Goal: Information Seeking & Learning: Learn about a topic

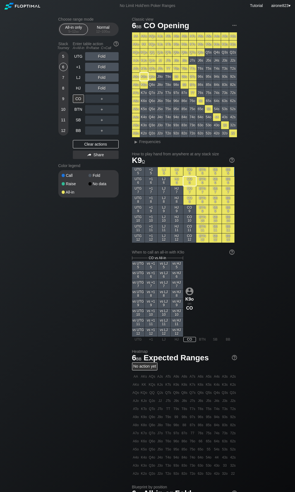
click at [25, 257] on div "Choose range mode All-in only 5 – 12 bb Normal 12 – 100 bb Stack Tourney Enter …" at bounding box center [147, 314] width 295 height 607
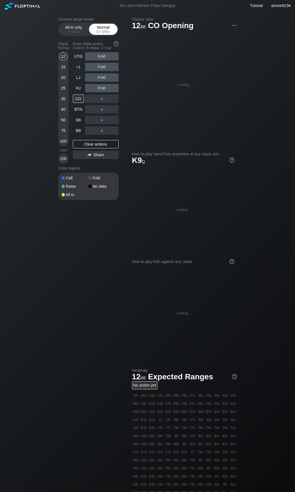
click at [98, 26] on div "Normal 12 – 100 bb" at bounding box center [103, 29] width 26 height 11
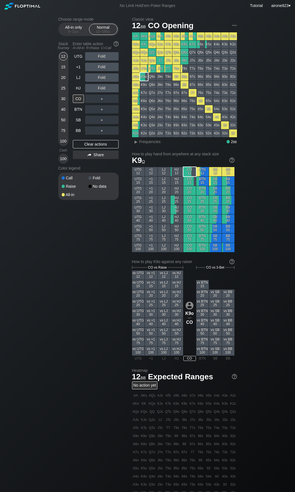
click at [68, 130] on div "12 15 20 25 30 40 50 75 100" at bounding box center [63, 98] width 10 height 95
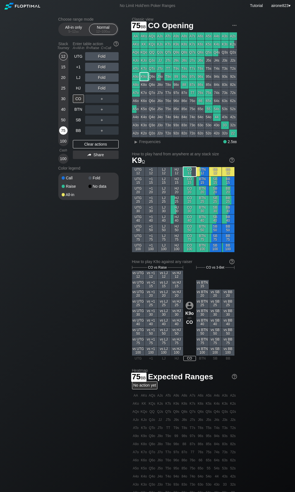
click at [64, 129] on div "75" at bounding box center [63, 130] width 8 height 8
click at [102, 86] on div "R ✕" at bounding box center [101, 88] width 11 height 8
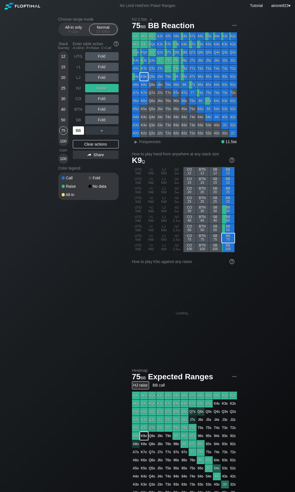
click at [80, 130] on div "BB" at bounding box center [78, 130] width 11 height 8
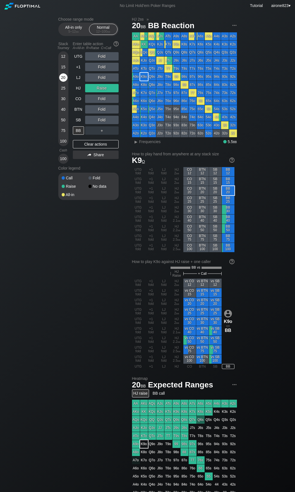
click at [63, 80] on div "20" at bounding box center [63, 77] width 8 height 8
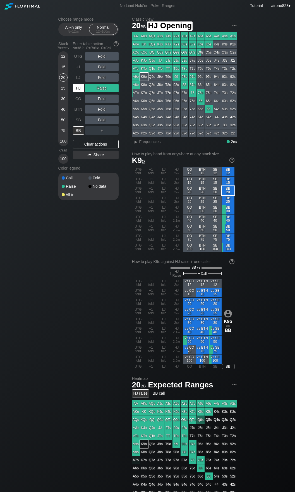
click at [76, 88] on div "HJ" at bounding box center [78, 88] width 11 height 8
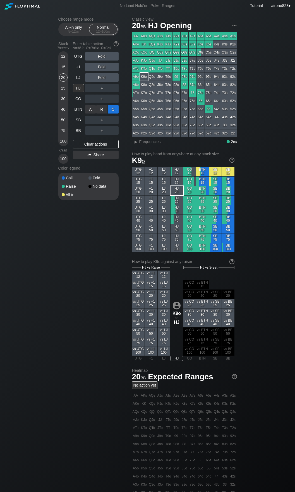
click at [112, 108] on div "C ✕" at bounding box center [113, 109] width 11 height 8
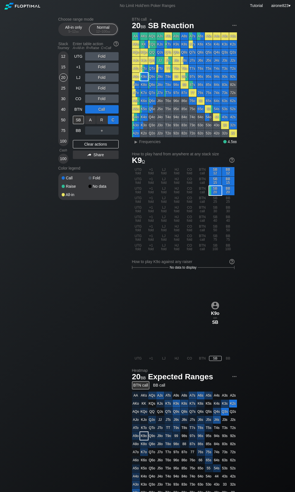
click at [110, 119] on div "C ✕" at bounding box center [113, 120] width 11 height 8
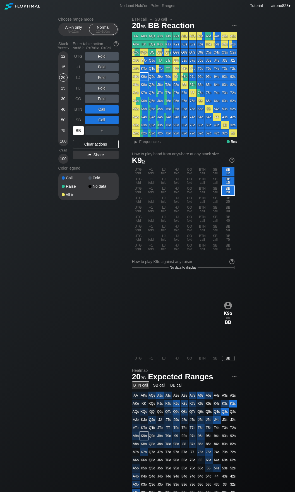
click at [79, 132] on div "BB" at bounding box center [78, 130] width 11 height 8
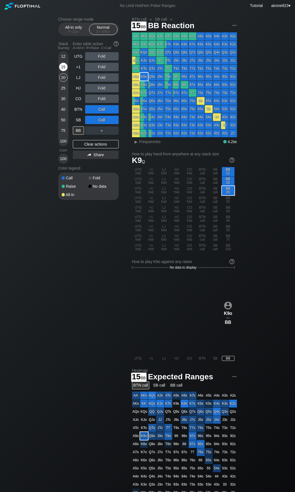
click at [63, 67] on div "15" at bounding box center [63, 67] width 8 height 8
click at [76, 132] on div "BB" at bounding box center [78, 130] width 11 height 8
click at [63, 130] on div "75" at bounding box center [63, 130] width 8 height 8
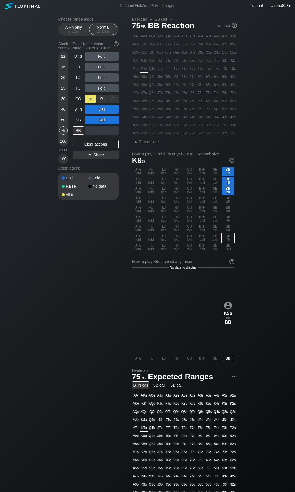
click at [96, 98] on div "A ✕" at bounding box center [90, 98] width 11 height 8
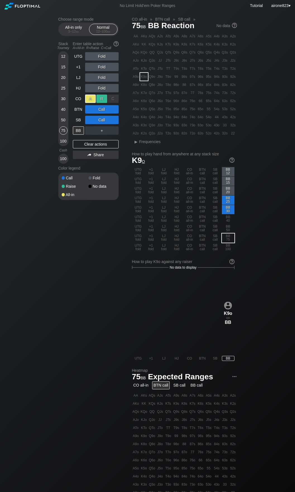
click at [100, 98] on div "R ✕" at bounding box center [101, 98] width 11 height 8
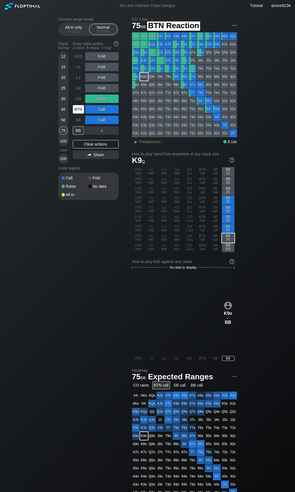
click at [79, 111] on div "BTN" at bounding box center [78, 109] width 11 height 8
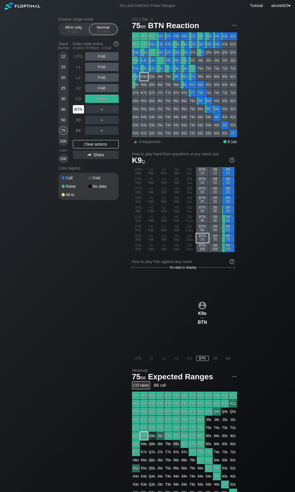
click at [79, 111] on div "BTN" at bounding box center [78, 109] width 11 height 8
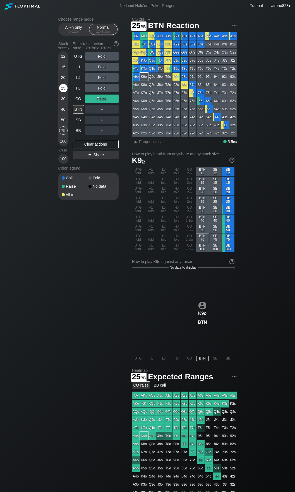
click at [62, 88] on div "25" at bounding box center [63, 88] width 8 height 8
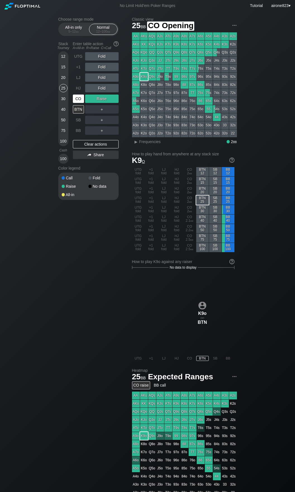
click at [78, 99] on div "CO" at bounding box center [78, 98] width 11 height 8
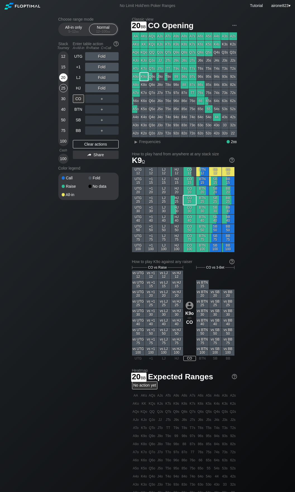
click at [62, 80] on div "20" at bounding box center [63, 77] width 8 height 8
click at [117, 119] on div "C ✕" at bounding box center [113, 120] width 11 height 8
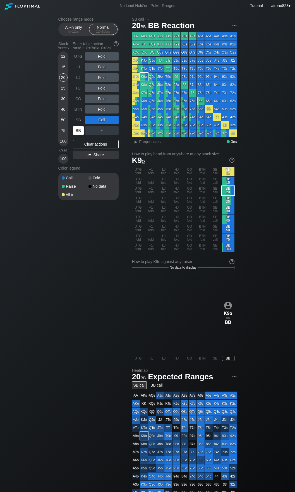
click at [73, 130] on div "BB" at bounding box center [78, 130] width 11 height 8
drag, startPoint x: 73, startPoint y: 130, endPoint x: 229, endPoint y: 148, distance: 157.4
click at [73, 130] on div "BB" at bounding box center [78, 130] width 11 height 8
click at [80, 120] on div "SB" at bounding box center [78, 120] width 11 height 8
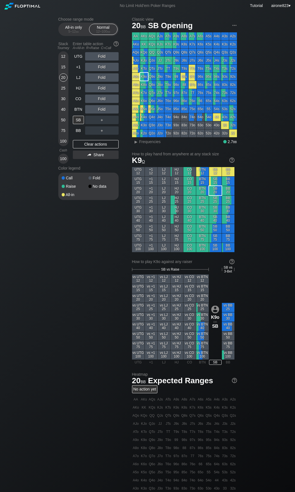
drag, startPoint x: 62, startPoint y: 69, endPoint x: 65, endPoint y: 72, distance: 4.4
click at [62, 69] on div "15" at bounding box center [63, 67] width 8 height 8
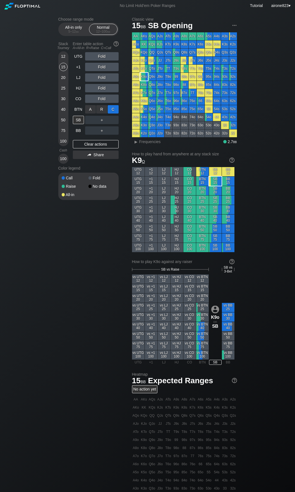
click at [115, 111] on div "C ✕" at bounding box center [113, 109] width 11 height 8
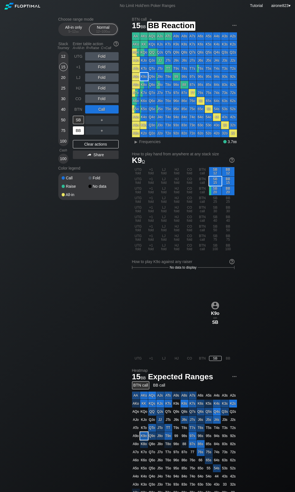
click at [82, 127] on div "BB" at bounding box center [78, 130] width 11 height 8
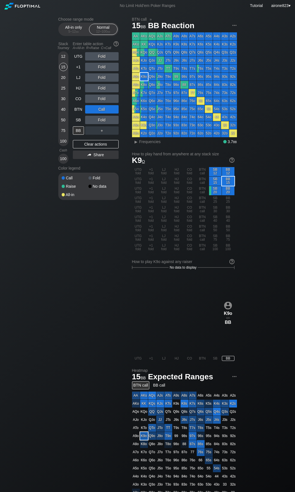
click at [78, 135] on div "UTG Fold +1 Fold LJ Fold HJ Fold CO Fold BTN Call SB Fold BB ＋ Clear actions Sh…" at bounding box center [96, 107] width 46 height 111
drag, startPoint x: 78, startPoint y: 135, endPoint x: 157, endPoint y: 118, distance: 80.5
click at [79, 135] on div "UTG Fold +1 Fold LJ Fold HJ Fold CO Fold BTN Call SB Fold BB ＋ Clear actions Sh…" at bounding box center [96, 107] width 46 height 111
click at [158, 51] on div "QJs" at bounding box center [160, 52] width 8 height 8
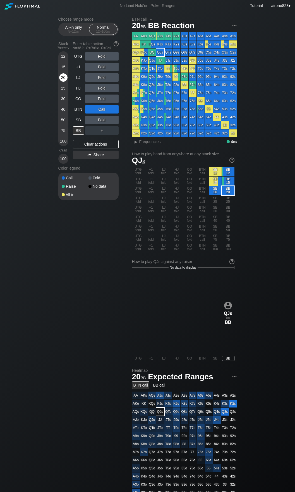
click at [60, 82] on div "20" at bounding box center [63, 78] width 8 height 11
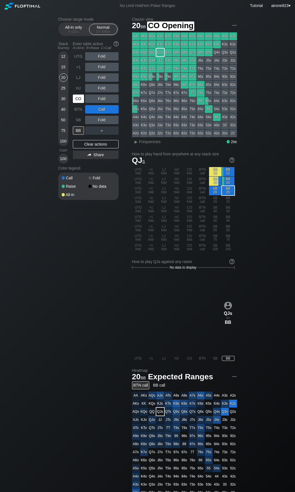
click at [76, 103] on div "CO" at bounding box center [78, 98] width 11 height 8
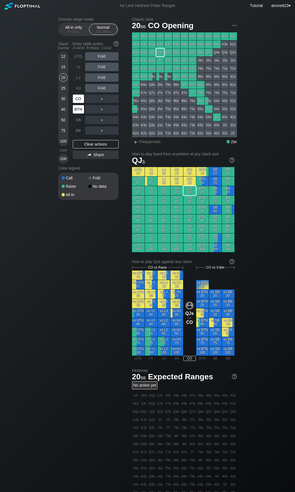
click at [75, 111] on div "BTN" at bounding box center [78, 109] width 11 height 8
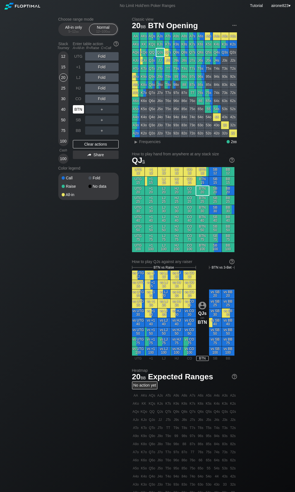
click at [75, 111] on div "BTN" at bounding box center [78, 109] width 11 height 8
drag, startPoint x: 64, startPoint y: 57, endPoint x: 68, endPoint y: 80, distance: 23.1
click at [64, 57] on div "12" at bounding box center [63, 56] width 8 height 8
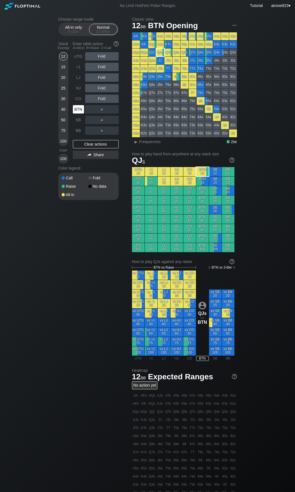
click at [75, 110] on div "BTN" at bounding box center [78, 109] width 11 height 8
click at [154, 142] on span "Frequencies" at bounding box center [149, 141] width 21 height 4
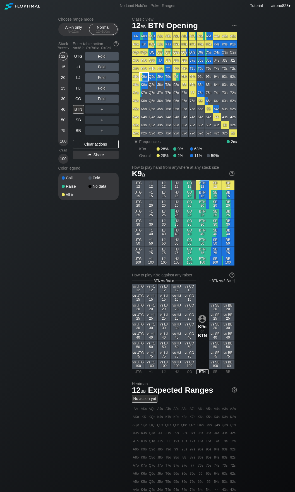
click at [144, 77] on div "K9o" at bounding box center [144, 77] width 8 height 8
click at [79, 29] on div "All-in only 5 – 12 bb" at bounding box center [74, 29] width 26 height 11
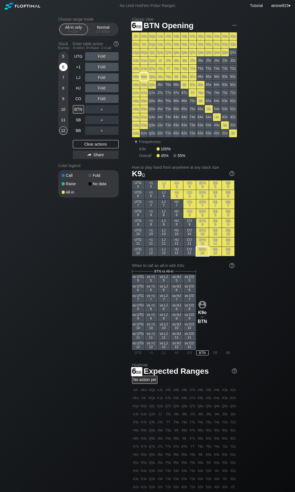
click at [62, 65] on div "6" at bounding box center [63, 67] width 8 height 8
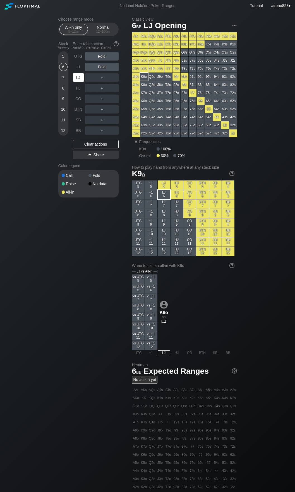
click at [81, 78] on div "LJ" at bounding box center [78, 77] width 11 height 8
click at [114, 37] on section "Choose range mode All-in only 5 – 12 bb Normal 12 – 100 bb Stack Tourney Enter …" at bounding box center [88, 107] width 60 height 180
click at [111, 33] on div "12 – 100 bb" at bounding box center [102, 32] width 23 height 4
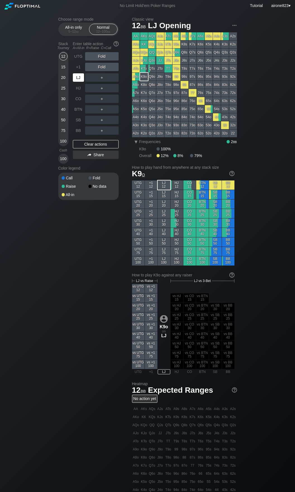
click at [81, 79] on div "LJ" at bounding box center [78, 77] width 11 height 8
click at [80, 79] on div "LJ" at bounding box center [78, 77] width 11 height 8
click at [106, 70] on div "Fold" at bounding box center [101, 67] width 33 height 8
click at [104, 69] on div "R ✕" at bounding box center [101, 67] width 11 height 8
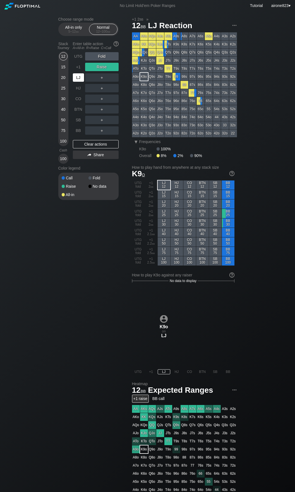
click at [77, 80] on div "LJ" at bounding box center [78, 77] width 11 height 8
click at [79, 70] on div "+1" at bounding box center [78, 67] width 11 height 8
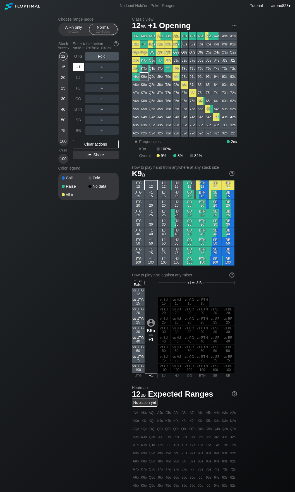
click at [78, 69] on div "+1" at bounding box center [78, 67] width 11 height 8
click at [78, 70] on div "+1" at bounding box center [78, 67] width 11 height 8
drag, startPoint x: 48, startPoint y: 310, endPoint x: 49, endPoint y: 306, distance: 3.5
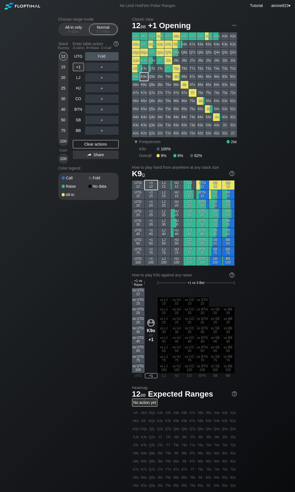
click at [49, 306] on div "Choose range mode All-in only 5 – 12 bb Normal 12 – 100 bb Stack Tourney Enter …" at bounding box center [147, 332] width 295 height 643
click at [76, 28] on div "All-in only 5 – 12 bb" at bounding box center [74, 29] width 26 height 11
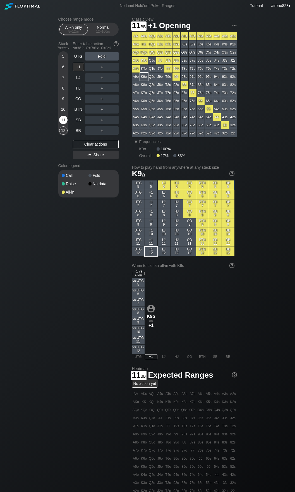
click at [62, 120] on div "11" at bounding box center [63, 120] width 8 height 8
click at [114, 118] on div "C ✕" at bounding box center [113, 120] width 11 height 8
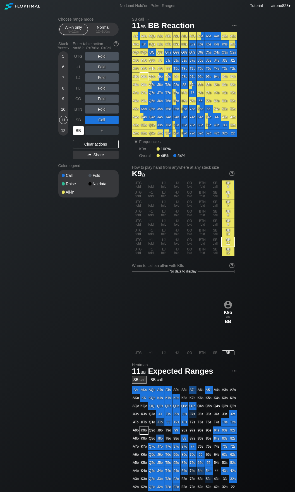
click at [76, 134] on div "BB" at bounding box center [78, 130] width 11 height 8
drag, startPoint x: 60, startPoint y: 88, endPoint x: 71, endPoint y: 102, distance: 17.7
click at [60, 88] on div "8" at bounding box center [63, 88] width 8 height 8
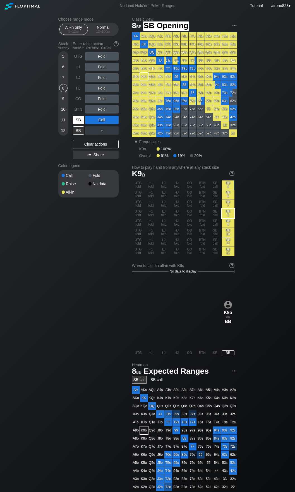
click at [79, 121] on div "SB" at bounding box center [78, 120] width 11 height 8
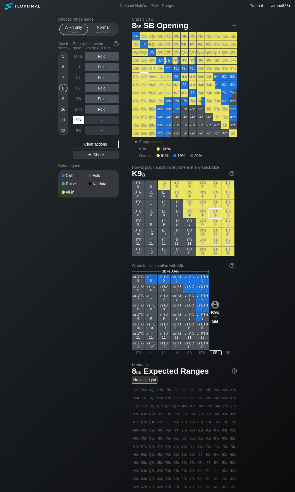
click at [79, 121] on div "SB" at bounding box center [78, 120] width 11 height 8
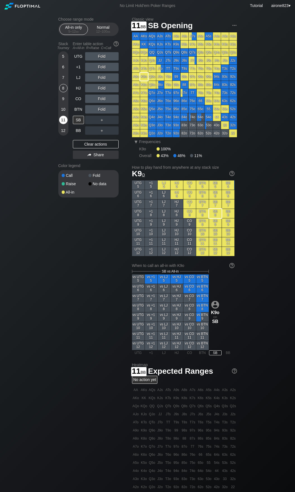
click at [63, 120] on div "11" at bounding box center [63, 120] width 8 height 8
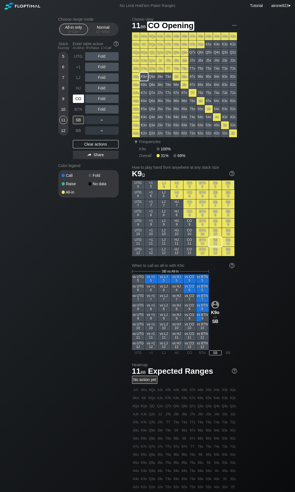
click at [81, 96] on div "CO" at bounding box center [78, 98] width 11 height 8
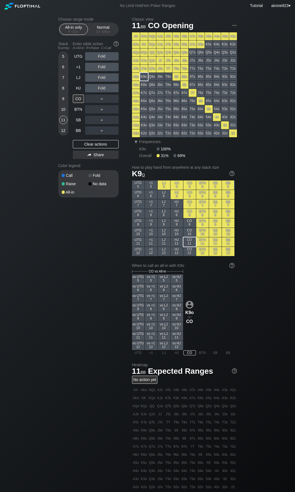
click at [96, 35] on div "All-in only 5 – 12 bb Normal 12 – 100 bb" at bounding box center [88, 29] width 60 height 13
click at [97, 34] on div "Normal 12 – 100 bb" at bounding box center [103, 29] width 26 height 11
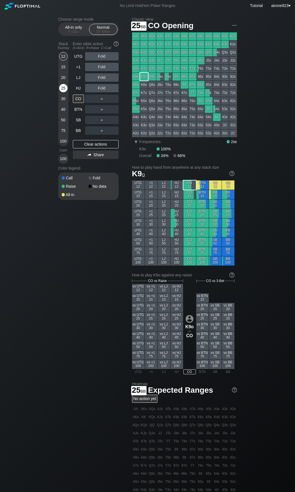
click at [66, 87] on div "25" at bounding box center [63, 88] width 8 height 8
click at [102, 110] on div "R ✕" at bounding box center [101, 109] width 11 height 8
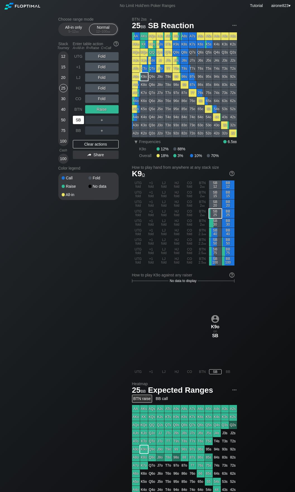
click at [76, 121] on div "SB" at bounding box center [78, 120] width 11 height 8
click at [76, 122] on div "SB" at bounding box center [78, 120] width 11 height 8
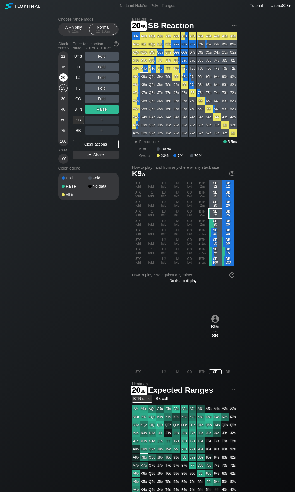
click at [64, 77] on div "20" at bounding box center [63, 77] width 8 height 8
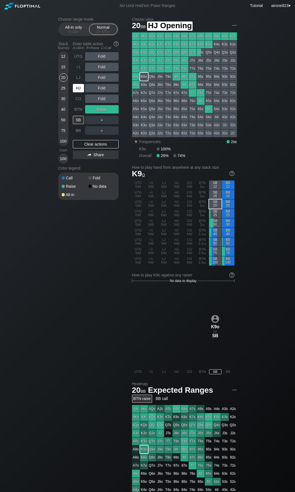
click at [75, 88] on div "HJ" at bounding box center [78, 88] width 11 height 8
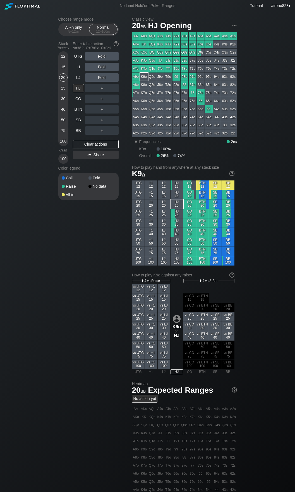
click at [62, 100] on div "30" at bounding box center [63, 98] width 8 height 8
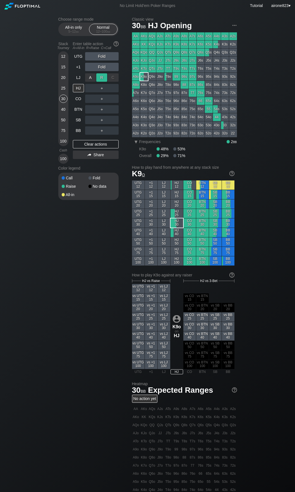
click at [101, 77] on div "R ✕" at bounding box center [101, 77] width 11 height 8
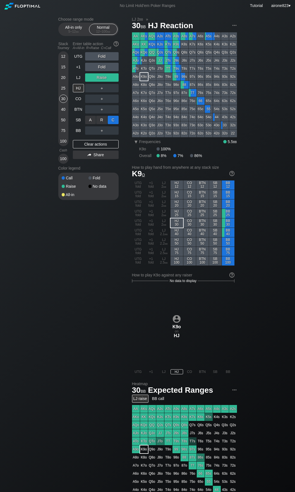
click at [114, 118] on div "C ✕" at bounding box center [113, 120] width 11 height 8
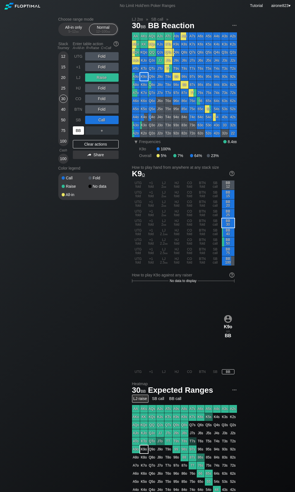
click at [80, 133] on div "BB" at bounding box center [78, 130] width 11 height 8
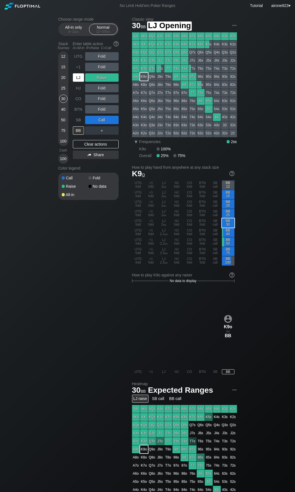
click at [79, 81] on div "LJ" at bounding box center [78, 77] width 11 height 8
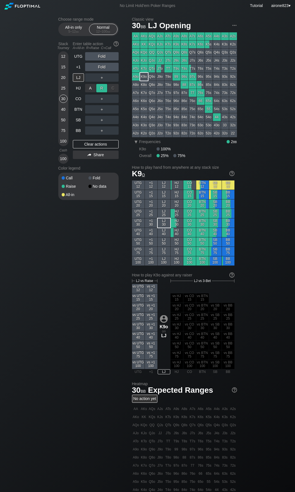
click at [99, 86] on div "R ✕" at bounding box center [101, 88] width 11 height 8
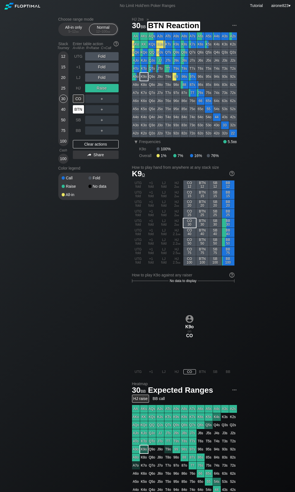
click at [79, 110] on div "BTN" at bounding box center [78, 109] width 11 height 8
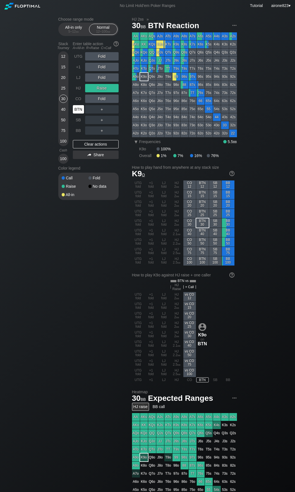
click at [79, 110] on div "BTN" at bounding box center [78, 109] width 11 height 8
click at [114, 108] on div "C ✕" at bounding box center [113, 109] width 11 height 8
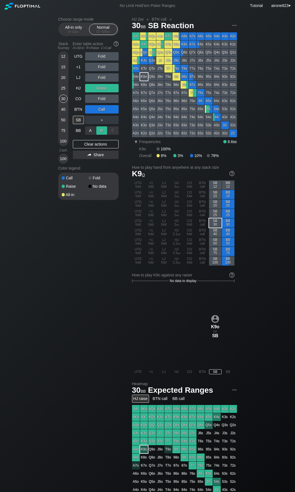
click at [102, 130] on div "R ✕" at bounding box center [101, 130] width 11 height 8
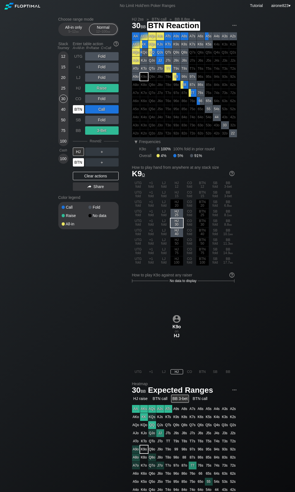
click at [78, 165] on div "BTN" at bounding box center [78, 162] width 11 height 8
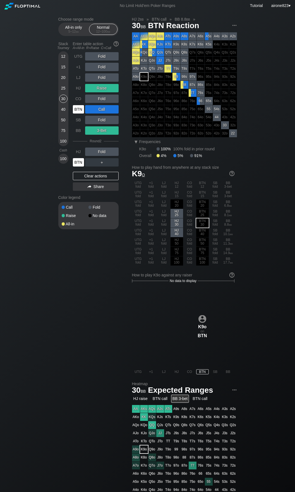
click at [77, 163] on div "BTN" at bounding box center [78, 162] width 11 height 8
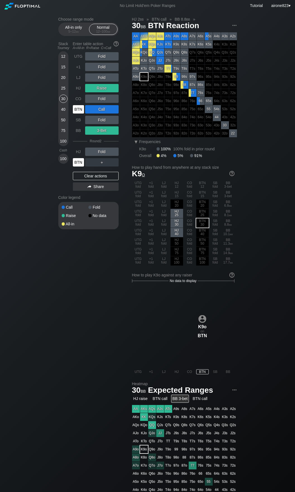
click at [77, 163] on div "BTN" at bounding box center [78, 162] width 11 height 8
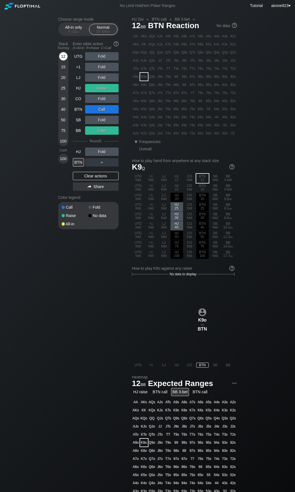
click at [63, 59] on div "12" at bounding box center [63, 56] width 8 height 8
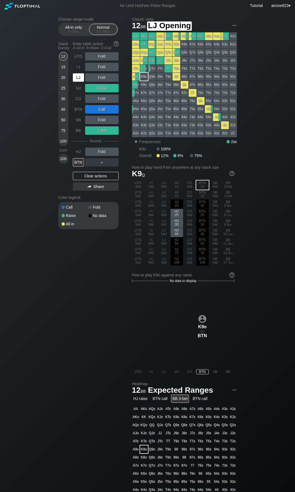
click at [76, 79] on div "LJ" at bounding box center [78, 77] width 11 height 8
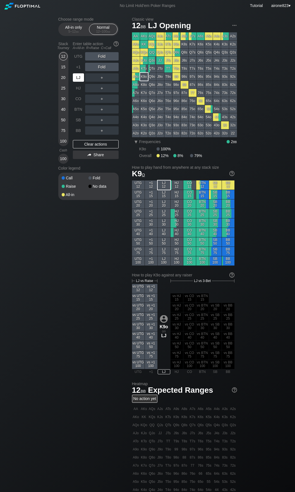
click at [76, 79] on div "LJ" at bounding box center [78, 77] width 11 height 8
click at [73, 33] on div "5 – 12 bb" at bounding box center [73, 32] width 23 height 4
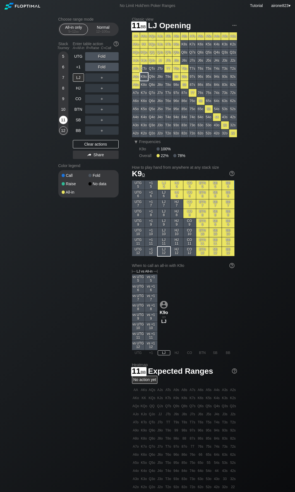
click at [60, 120] on div "11" at bounding box center [63, 120] width 8 height 8
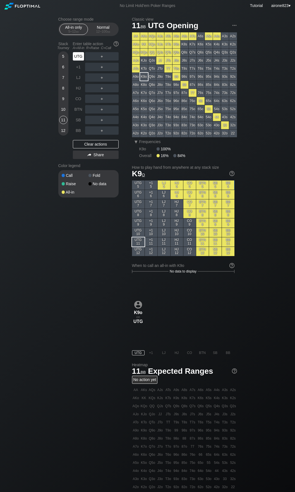
click at [77, 53] on div "UTG" at bounding box center [78, 56] width 11 height 8
click at [99, 32] on div "12 – 100 bb" at bounding box center [102, 32] width 23 height 4
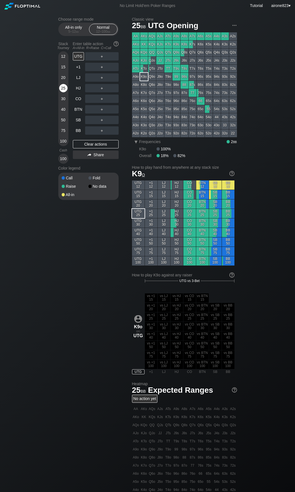
click at [62, 92] on div "25" at bounding box center [63, 88] width 8 height 8
click at [98, 78] on div "R ✕" at bounding box center [101, 77] width 11 height 8
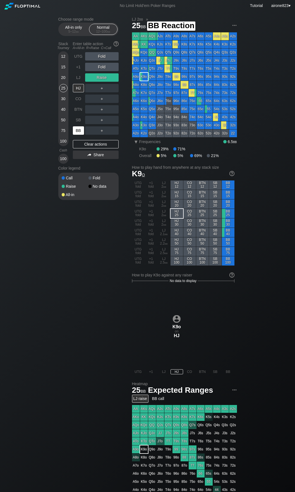
click at [77, 134] on div "BB" at bounding box center [78, 130] width 11 height 8
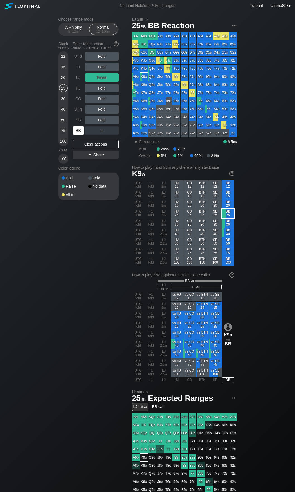
click at [77, 134] on div "BB" at bounding box center [78, 130] width 11 height 8
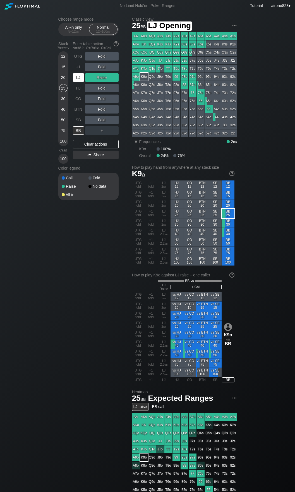
click at [75, 79] on div "LJ" at bounding box center [78, 77] width 11 height 8
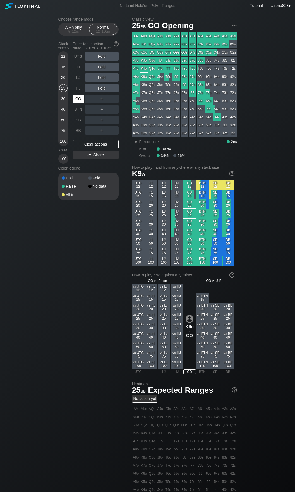
click at [78, 100] on div "CO" at bounding box center [78, 98] width 11 height 8
click at [64, 79] on div "20" at bounding box center [63, 77] width 8 height 8
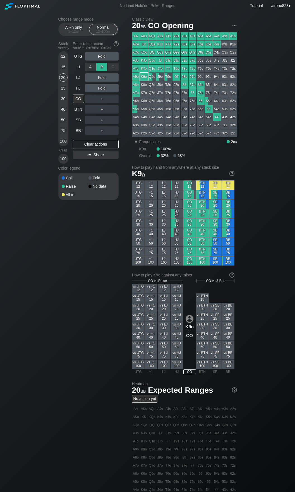
click at [98, 65] on div "R ✕" at bounding box center [101, 67] width 11 height 8
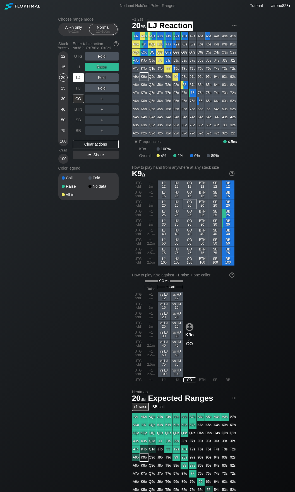
click at [76, 82] on div "LJ" at bounding box center [79, 77] width 12 height 11
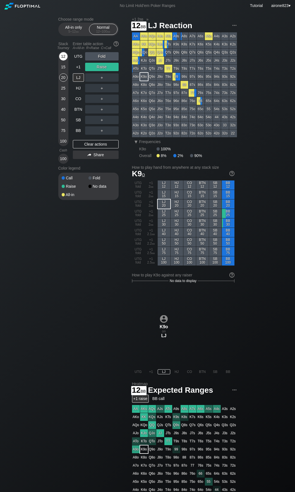
click at [65, 57] on div "12" at bounding box center [63, 56] width 8 height 8
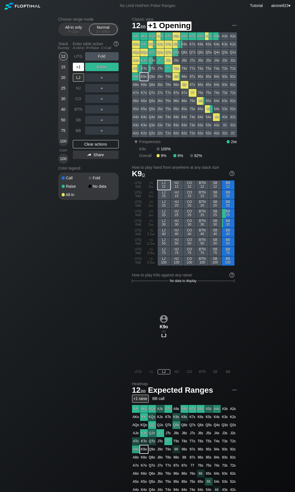
click at [76, 66] on div "+1" at bounding box center [78, 67] width 11 height 8
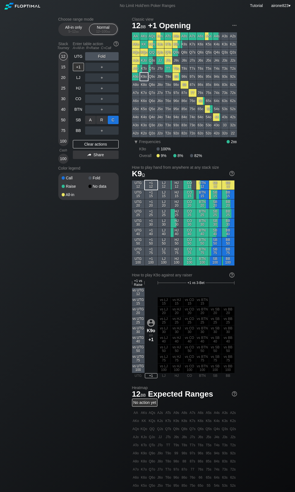
click at [114, 120] on div "C ✕" at bounding box center [113, 120] width 11 height 8
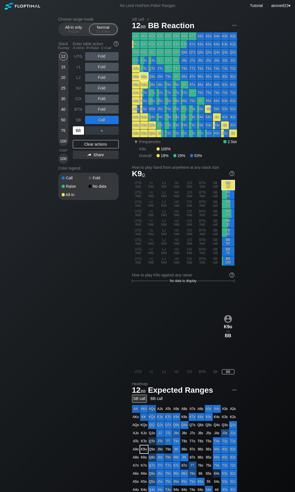
click at [78, 131] on div "BB" at bounding box center [78, 130] width 11 height 8
drag, startPoint x: 62, startPoint y: 80, endPoint x: 64, endPoint y: 86, distance: 6.0
click at [62, 80] on div "20" at bounding box center [63, 77] width 8 height 8
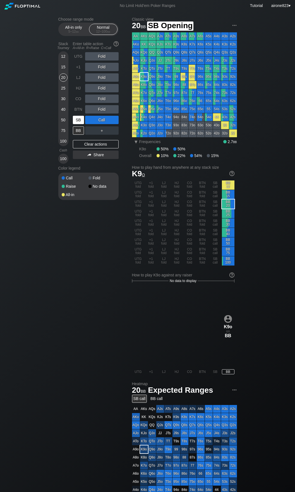
click at [75, 121] on div "SB" at bounding box center [78, 120] width 11 height 8
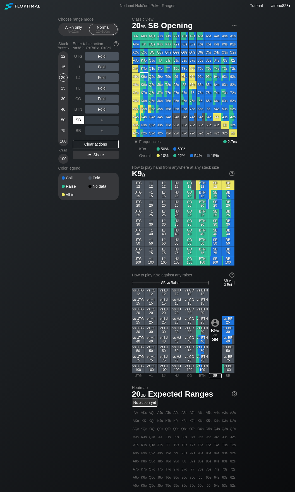
click at [76, 122] on div "SB" at bounding box center [78, 120] width 11 height 8
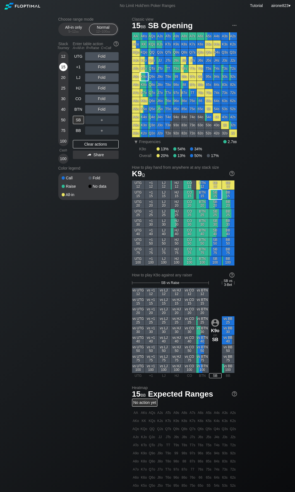
click at [64, 68] on div "15" at bounding box center [63, 67] width 8 height 8
click at [60, 76] on div "20" at bounding box center [63, 77] width 8 height 8
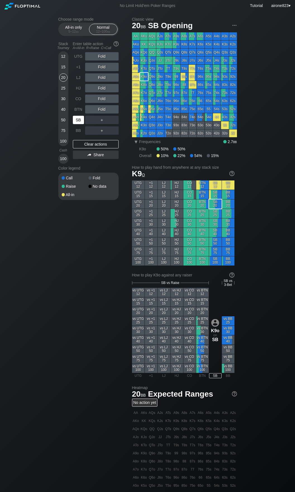
click at [75, 120] on div "SB" at bounding box center [78, 120] width 11 height 8
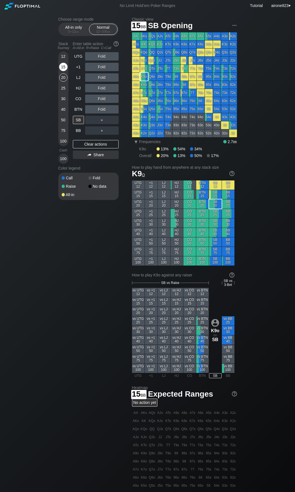
click at [62, 65] on div "15" at bounding box center [63, 67] width 8 height 8
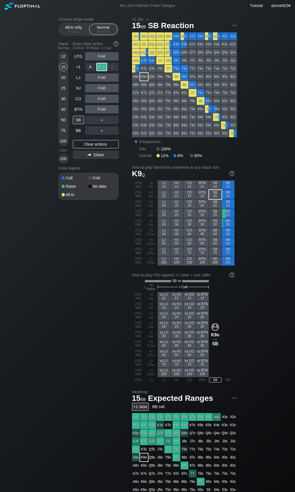
click at [99, 68] on div "R ✕" at bounding box center [101, 67] width 11 height 8
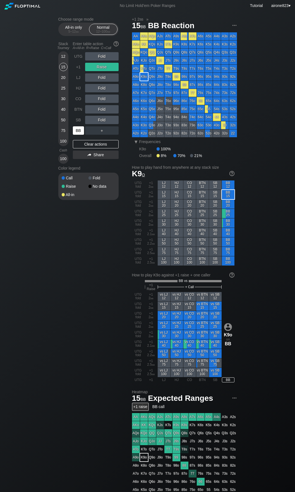
click at [79, 130] on div "BB" at bounding box center [78, 130] width 11 height 8
drag, startPoint x: 78, startPoint y: 65, endPoint x: 128, endPoint y: 86, distance: 54.7
click at [78, 65] on div "+1" at bounding box center [78, 67] width 11 height 8
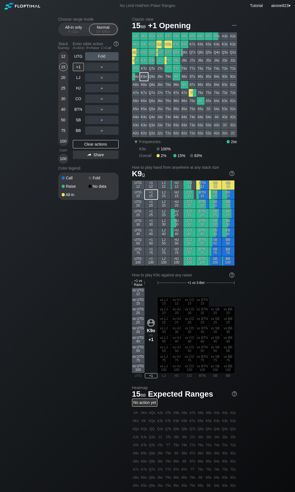
click at [107, 101] on div "＋" at bounding box center [101, 98] width 33 height 8
click at [99, 101] on div "R ✕" at bounding box center [101, 98] width 11 height 8
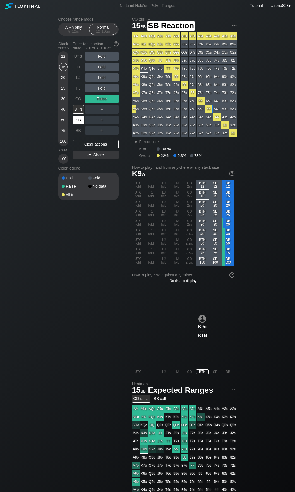
click at [77, 122] on div "SB" at bounding box center [78, 120] width 11 height 8
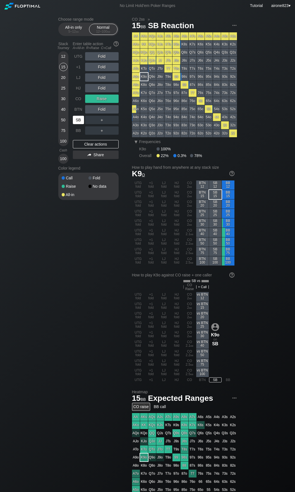
click at [76, 122] on div "SB" at bounding box center [78, 120] width 11 height 8
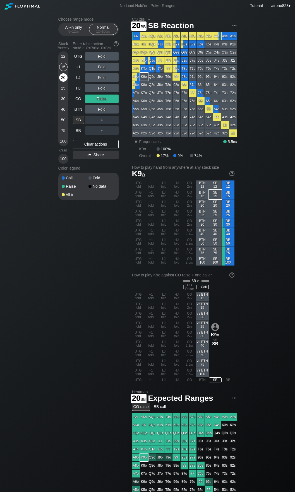
click at [63, 77] on div "20" at bounding box center [63, 77] width 8 height 8
click at [76, 120] on div "SB" at bounding box center [78, 120] width 11 height 8
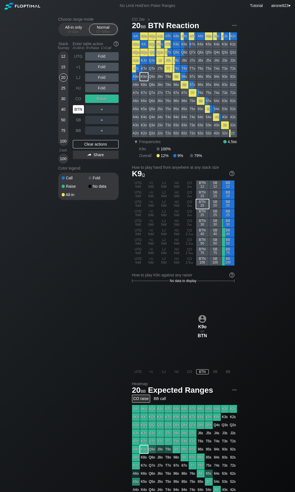
click at [80, 111] on div "BTN" at bounding box center [78, 109] width 11 height 8
click at [53, 265] on div "Choose range mode All-in only 5 – 12 bb Normal 12 – 100 bb Stack Tourney Enter …" at bounding box center [147, 336] width 295 height 650
click at [77, 97] on div "CO" at bounding box center [78, 98] width 11 height 8
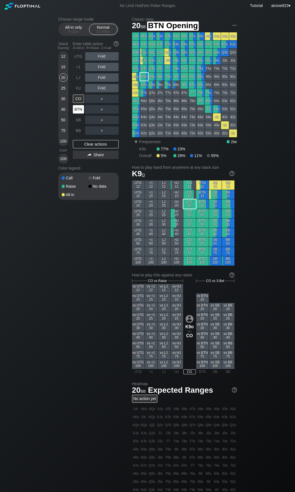
click at [80, 112] on div "BTN" at bounding box center [78, 109] width 11 height 8
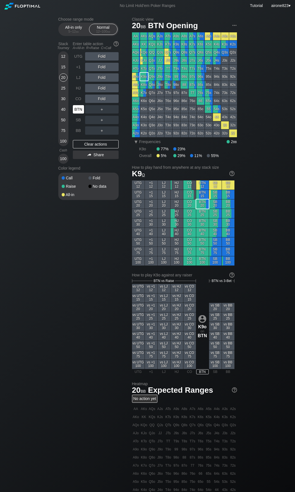
click at [80, 111] on div "BTN" at bounding box center [78, 109] width 11 height 8
click at [13, 234] on div "Choose range mode All-in only 5 – 12 bb Normal 12 – 100 bb Stack Tourney Enter …" at bounding box center [147, 330] width 295 height 639
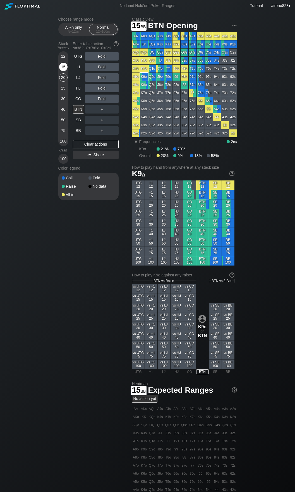
click at [60, 70] on div "15" at bounding box center [63, 67] width 8 height 8
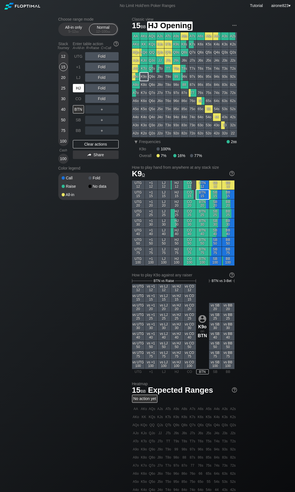
click at [75, 88] on div "HJ" at bounding box center [78, 88] width 11 height 8
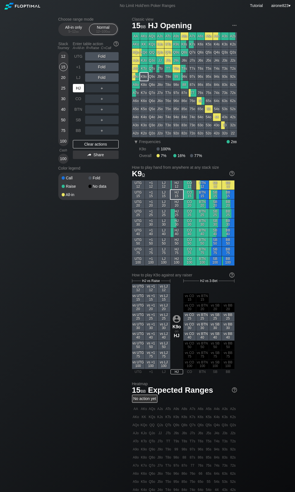
click at [75, 88] on div "HJ" at bounding box center [78, 88] width 11 height 8
click at [72, 29] on div "All-in only 5 – 12 bb" at bounding box center [74, 29] width 26 height 11
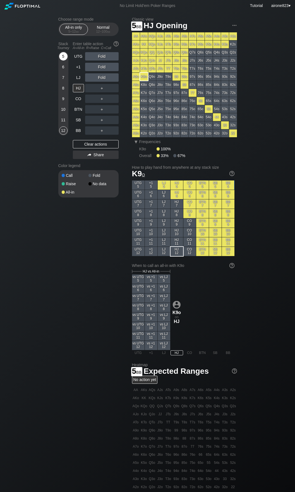
click at [62, 55] on div "5" at bounding box center [63, 56] width 8 height 8
click at [91, 81] on div "A ✕" at bounding box center [90, 77] width 11 height 8
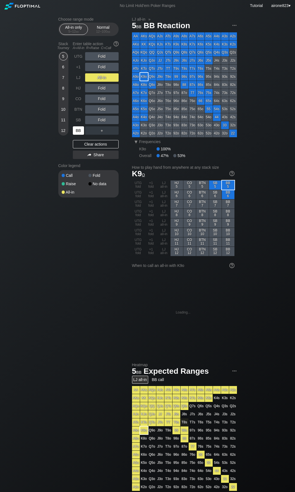
click at [76, 131] on div "BB" at bounding box center [78, 130] width 11 height 8
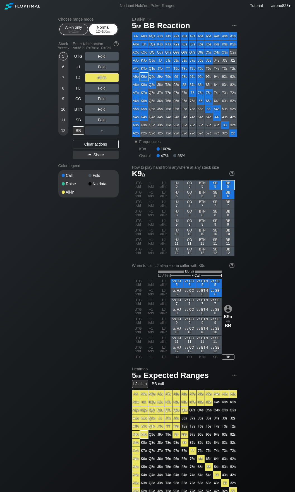
click at [100, 35] on div "Normal 12 – 100 bb" at bounding box center [103, 29] width 26 height 11
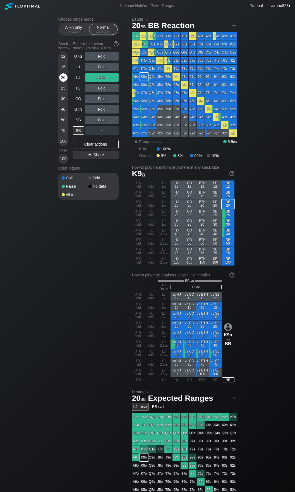
click at [62, 79] on div "20" at bounding box center [63, 77] width 8 height 8
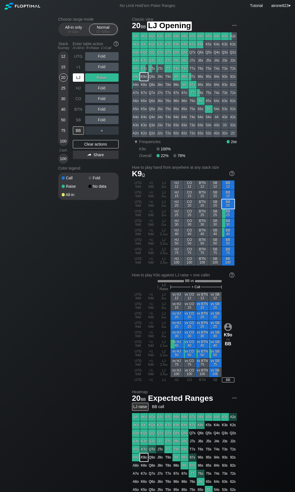
click at [79, 79] on div "LJ" at bounding box center [78, 77] width 11 height 8
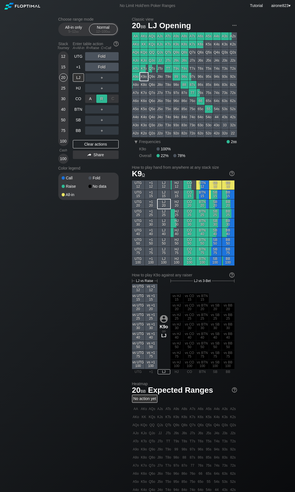
click at [100, 96] on div "R ✕" at bounding box center [101, 98] width 11 height 8
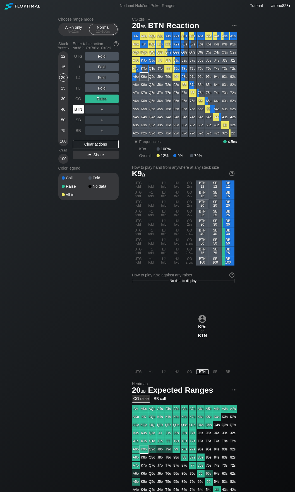
click at [73, 111] on div "BTN" at bounding box center [78, 109] width 11 height 8
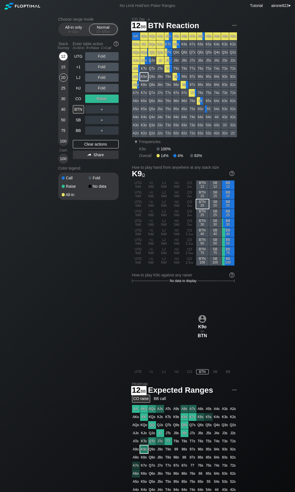
click at [63, 58] on div "12" at bounding box center [63, 56] width 8 height 8
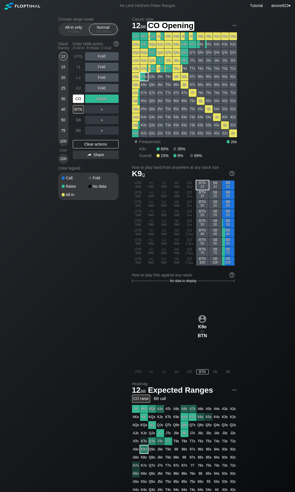
click at [82, 98] on div "CO" at bounding box center [78, 98] width 11 height 8
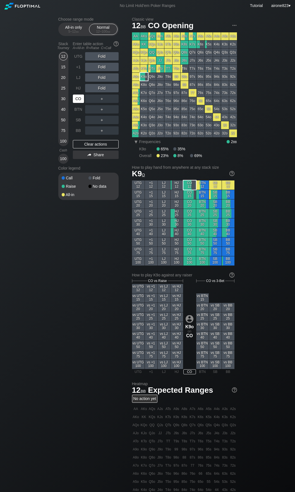
click at [81, 99] on div "CO" at bounding box center [78, 98] width 11 height 8
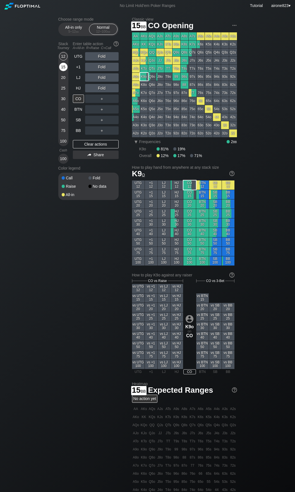
click at [65, 70] on div "15" at bounding box center [63, 67] width 8 height 8
click at [65, 66] on div "15" at bounding box center [63, 67] width 8 height 8
click at [65, 69] on div "15" at bounding box center [63, 67] width 8 height 8
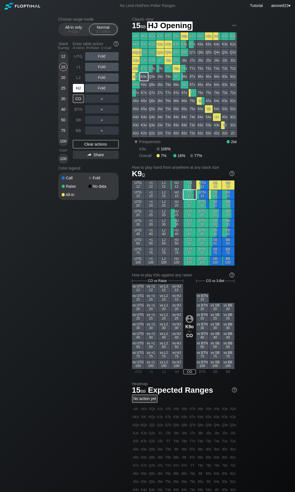
click at [78, 89] on div "HJ" at bounding box center [78, 88] width 11 height 8
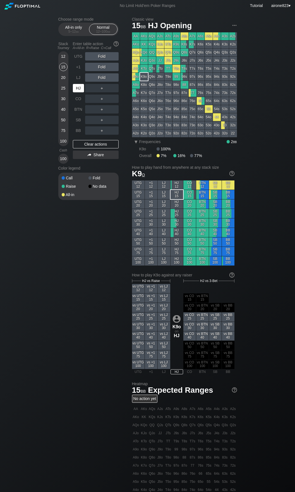
click at [78, 89] on div "HJ" at bounding box center [78, 88] width 11 height 8
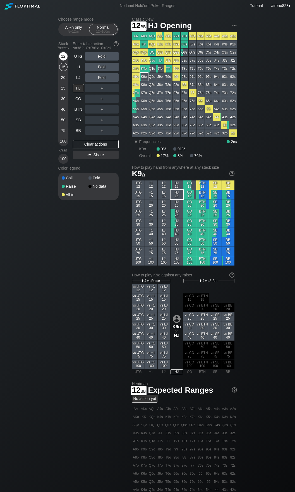
click at [60, 59] on div "12" at bounding box center [63, 56] width 8 height 8
drag, startPoint x: 100, startPoint y: 93, endPoint x: 76, endPoint y: 115, distance: 33.1
click at [101, 89] on div "R ✕" at bounding box center [101, 88] width 11 height 8
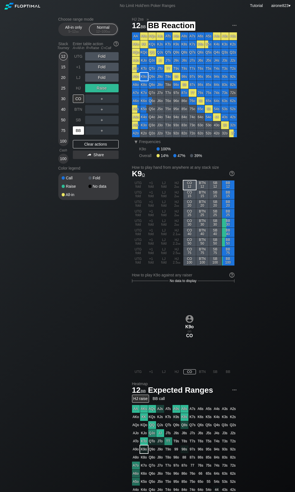
click at [77, 131] on div "BB" at bounding box center [78, 130] width 11 height 8
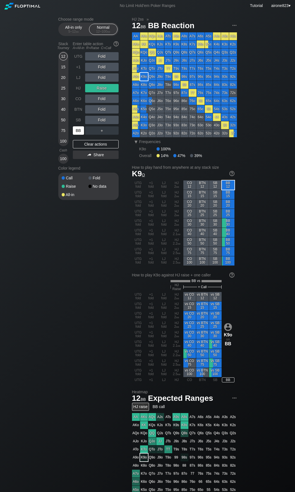
click at [77, 131] on div "BB" at bounding box center [78, 130] width 11 height 8
drag, startPoint x: 40, startPoint y: 333, endPoint x: 37, endPoint y: 319, distance: 14.2
click at [40, 332] on div "Choose range mode All-in only 5 – 12 bb Normal 12 – 100 bb Stack Tourney Enter …" at bounding box center [147, 340] width 295 height 658
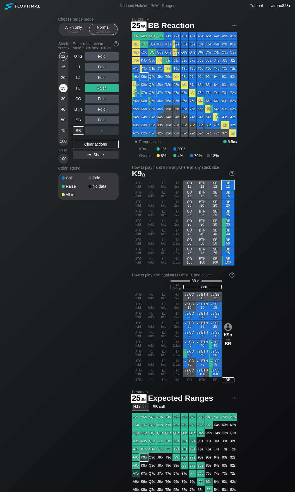
click at [64, 90] on div "25" at bounding box center [63, 88] width 8 height 8
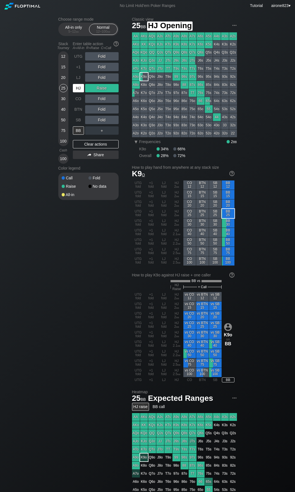
click at [79, 88] on div "HJ" at bounding box center [78, 88] width 11 height 8
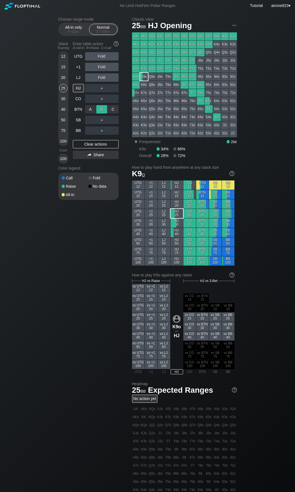
click at [100, 106] on div "R ✕" at bounding box center [101, 109] width 11 height 8
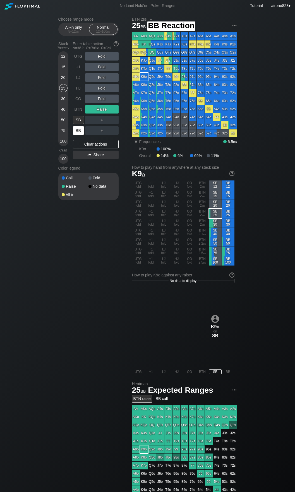
click at [79, 134] on div "BB" at bounding box center [78, 130] width 11 height 8
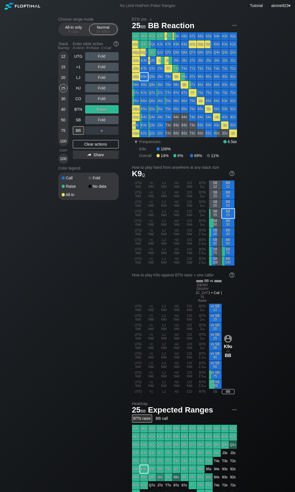
click at [77, 33] on span "bb" at bounding box center [77, 32] width 3 height 4
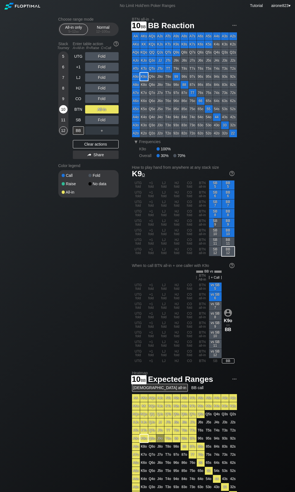
click at [64, 109] on div "10" at bounding box center [63, 109] width 8 height 8
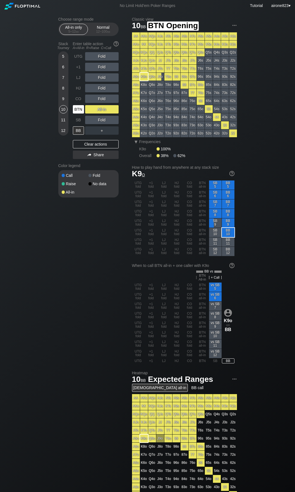
click at [79, 108] on div "BTN" at bounding box center [78, 109] width 11 height 8
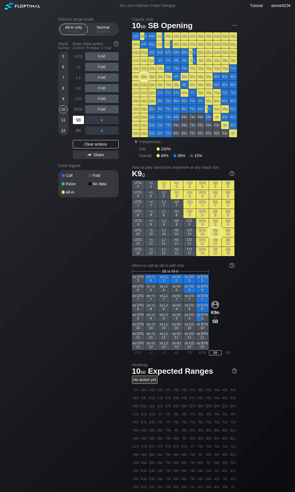
click at [79, 120] on div "SB" at bounding box center [78, 120] width 11 height 8
click at [79, 121] on div "SB" at bounding box center [78, 120] width 11 height 8
click at [99, 29] on div "Normal 12 – 100 bb" at bounding box center [103, 29] width 26 height 11
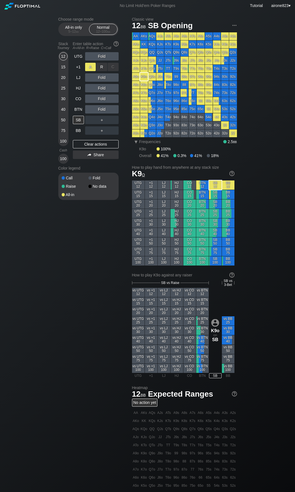
click at [93, 70] on div "A ✕" at bounding box center [90, 67] width 11 height 8
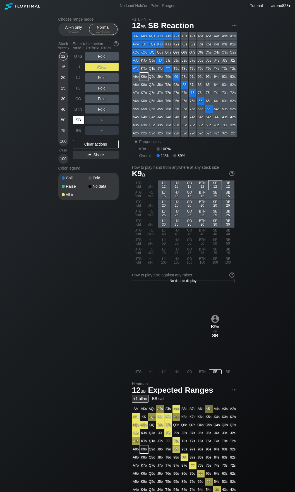
click at [81, 120] on div "SB" at bounding box center [78, 120] width 11 height 8
click at [77, 68] on div "+1" at bounding box center [78, 67] width 11 height 8
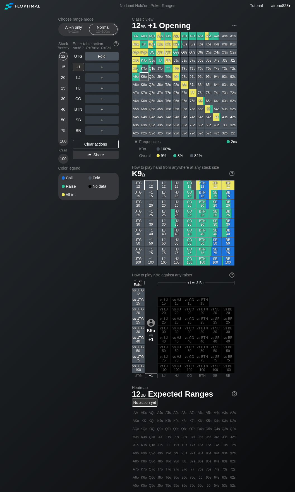
click at [62, 69] on div "15" at bounding box center [63, 67] width 8 height 8
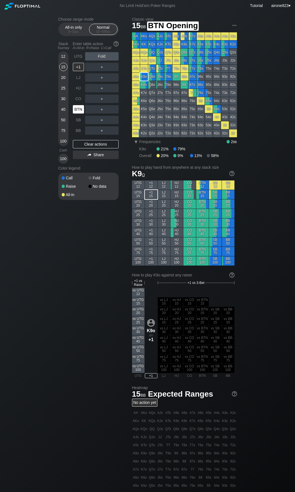
click at [78, 109] on div "BTN" at bounding box center [78, 109] width 11 height 8
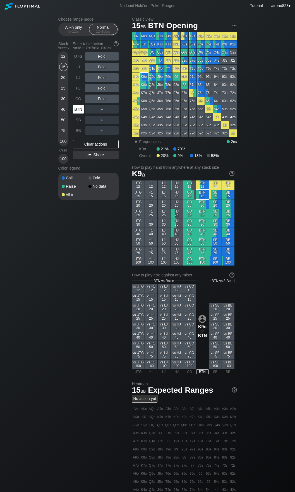
click at [78, 109] on div "BTN" at bounding box center [78, 109] width 11 height 8
click at [67, 31] on div "5 – 12 bb" at bounding box center [73, 32] width 23 height 4
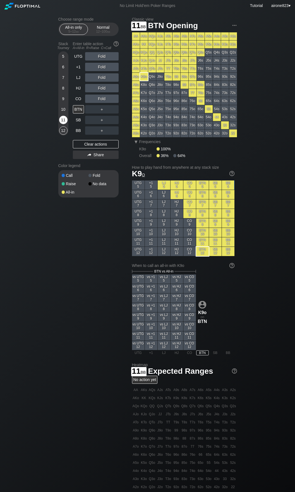
click at [62, 117] on div "11" at bounding box center [63, 120] width 8 height 8
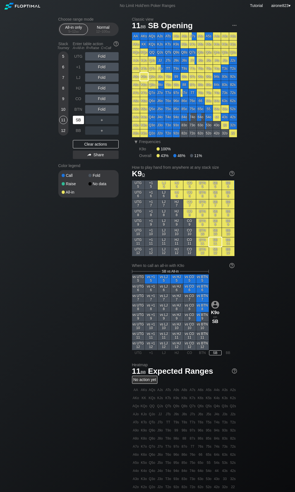
click at [79, 118] on div "SB" at bounding box center [78, 120] width 11 height 8
drag, startPoint x: 53, startPoint y: 272, endPoint x: 61, endPoint y: 236, distance: 37.2
click at [53, 272] on div "Choose range mode All-in only 5 – 12 bb Normal 12 – 100 bb Stack Tourney Enter …" at bounding box center [147, 321] width 295 height 620
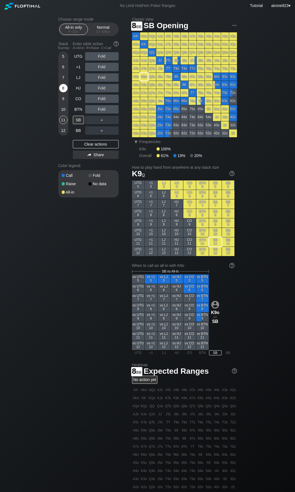
click at [61, 91] on div "8" at bounding box center [63, 88] width 8 height 8
click at [78, 119] on div "SB" at bounding box center [78, 120] width 11 height 8
click at [77, 119] on div "SB" at bounding box center [78, 120] width 11 height 8
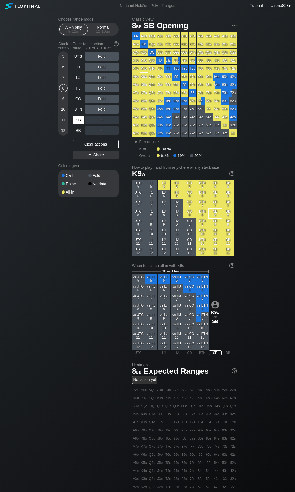
click at [80, 120] on div "SB" at bounding box center [78, 120] width 11 height 8
click at [80, 121] on div "SB" at bounding box center [78, 120] width 11 height 8
click at [63, 98] on div "9" at bounding box center [63, 98] width 8 height 8
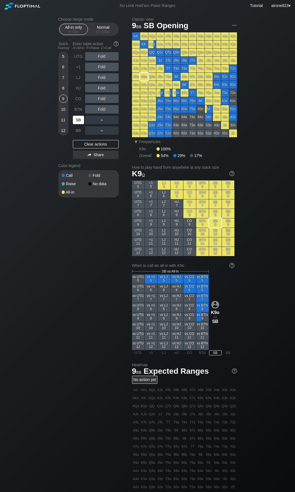
click at [77, 121] on div "SB" at bounding box center [78, 120] width 11 height 8
click at [99, 31] on div "12 – 100 bb" at bounding box center [102, 32] width 23 height 4
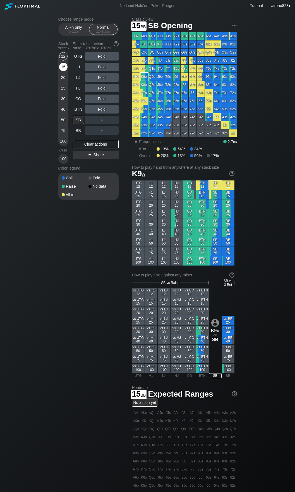
click at [63, 68] on div "15" at bounding box center [63, 67] width 8 height 8
click at [78, 30] on div "All-in only 5 – 12 bb" at bounding box center [74, 29] width 26 height 11
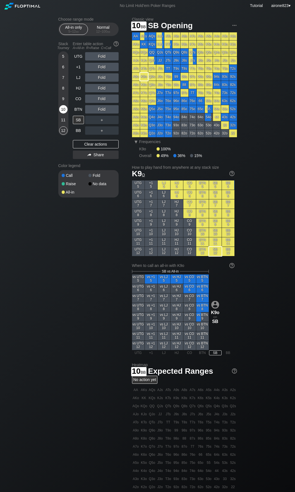
click at [62, 109] on div "10" at bounding box center [63, 109] width 8 height 8
drag, startPoint x: 62, startPoint y: 109, endPoint x: 284, endPoint y: 79, distance: 224.3
click at [62, 109] on div "10" at bounding box center [63, 109] width 8 height 8
click at [60, 99] on div "9" at bounding box center [63, 98] width 8 height 8
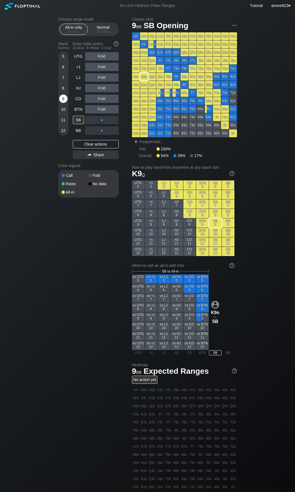
click at [60, 99] on div "9" at bounding box center [63, 98] width 8 height 8
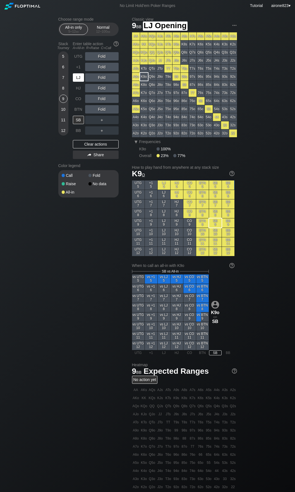
click at [80, 79] on div "LJ" at bounding box center [78, 77] width 11 height 8
